Goal: Communication & Community: Answer question/provide support

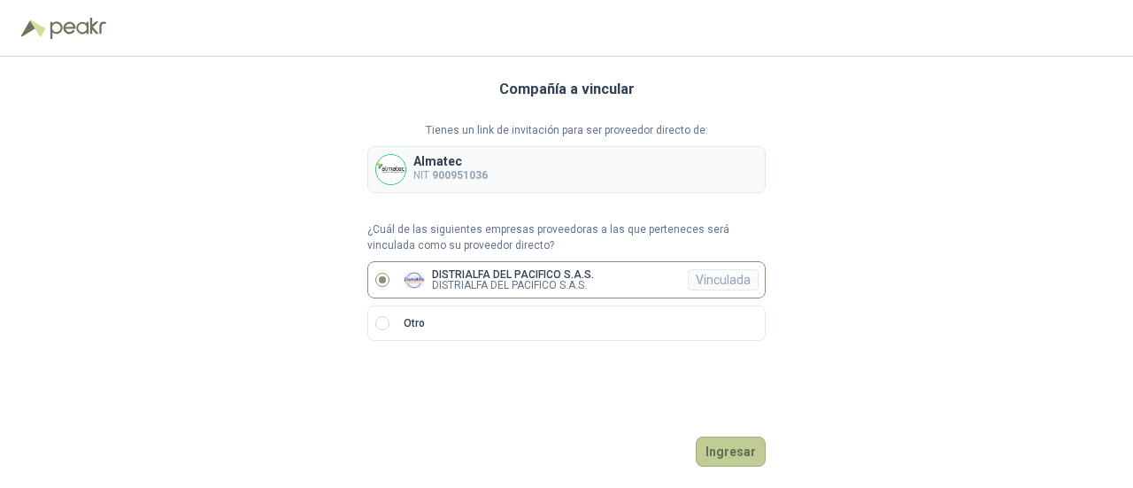
click at [730, 445] on button "Ingresar" at bounding box center [731, 451] width 70 height 30
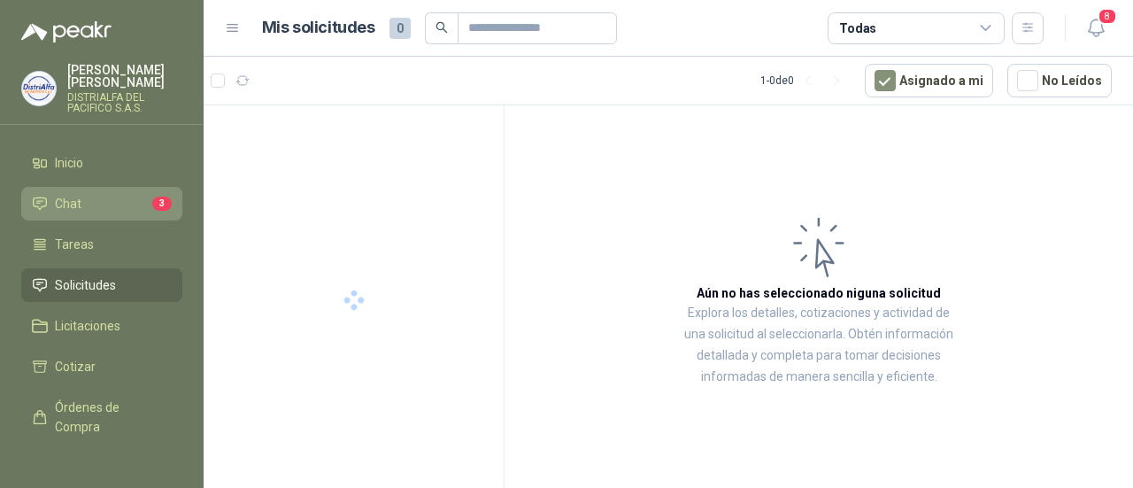
click at [81, 203] on li "Chat 3" at bounding box center [102, 203] width 140 height 19
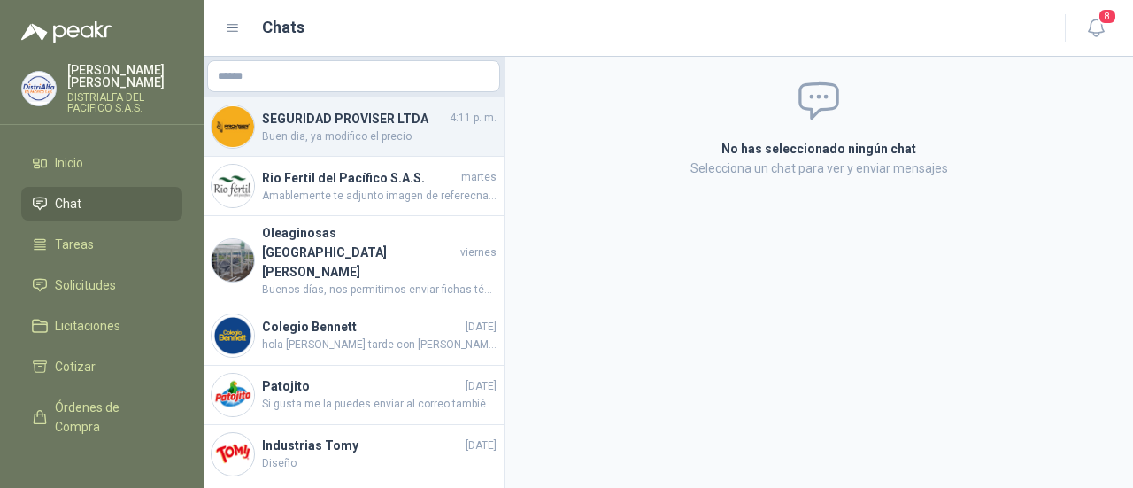
click at [311, 131] on span "Buen dia, ya modifico el precio" at bounding box center [379, 136] width 235 height 17
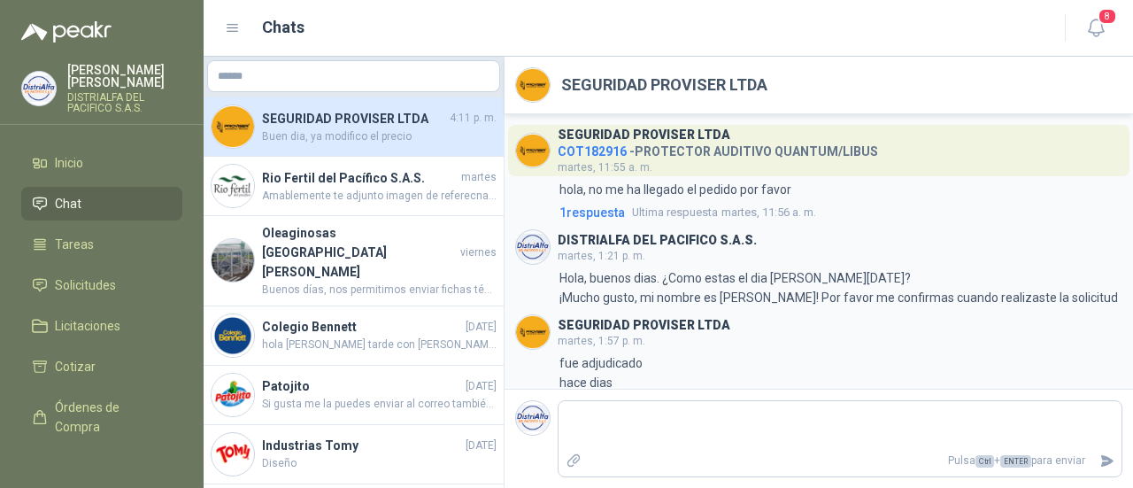
scroll to position [413, 0]
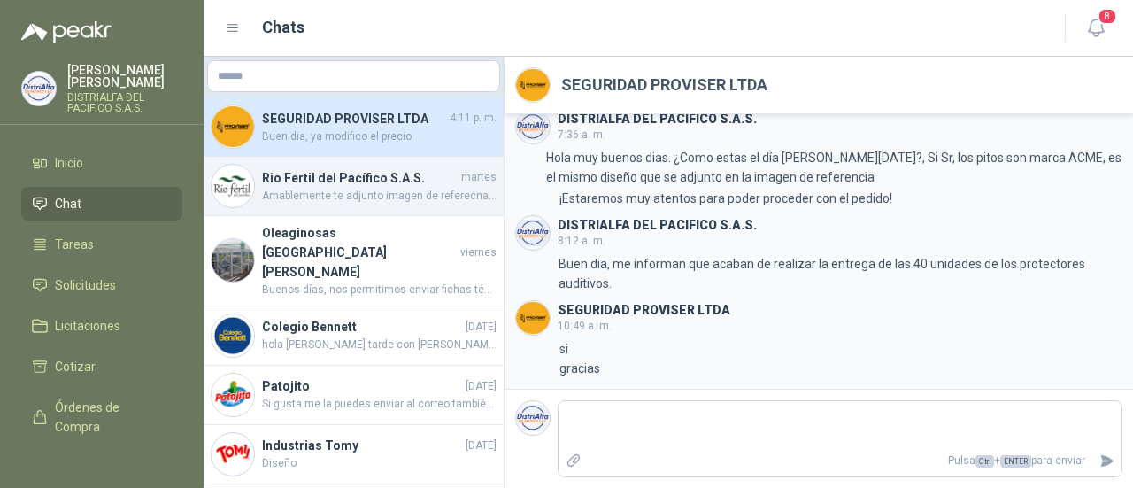
click at [426, 185] on h4 "Rio Fertil del Pacífico S.A.S." at bounding box center [360, 177] width 196 height 19
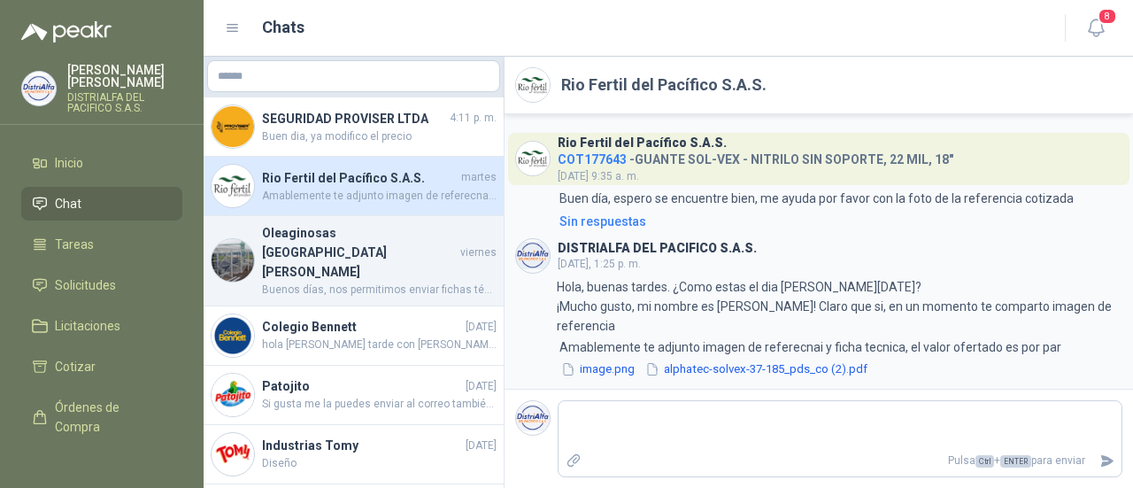
click at [335, 233] on h4 "Oleaginosas [GEOGRAPHIC_DATA][PERSON_NAME]" at bounding box center [359, 252] width 195 height 58
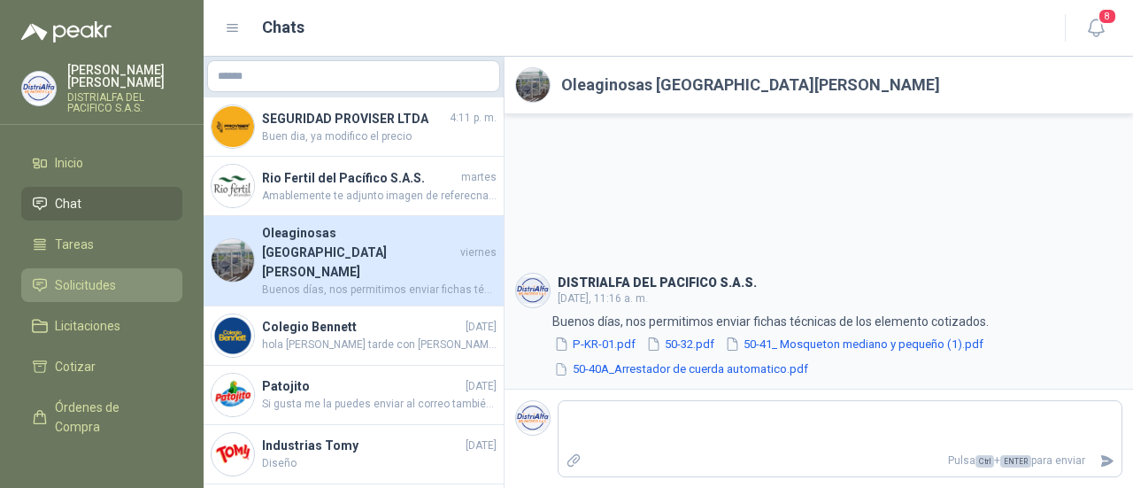
click at [104, 275] on span "Solicitudes" at bounding box center [85, 284] width 61 height 19
